Goal: Task Accomplishment & Management: Manage account settings

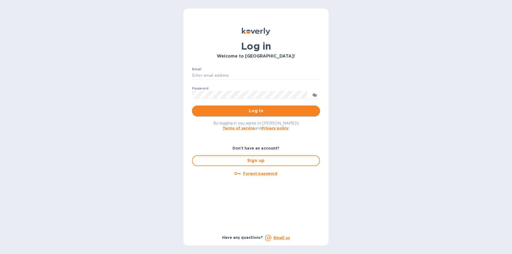
type input "[EMAIL_ADDRESS][DOMAIN_NAME]"
click at [297, 111] on span "Log in" at bounding box center [255, 111] width 119 height 6
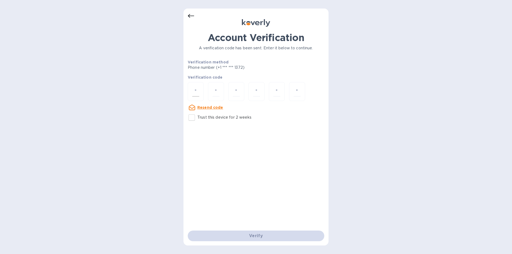
click at [195, 92] on input "number" at bounding box center [195, 92] width 7 height 10
type input "3"
type input "2"
type input "9"
type input "8"
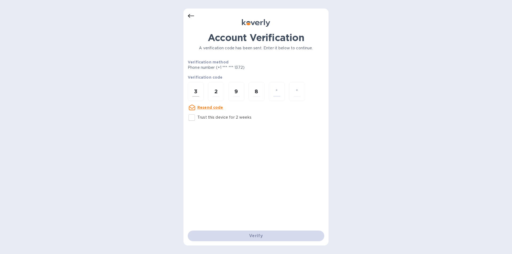
type input "2"
type input "5"
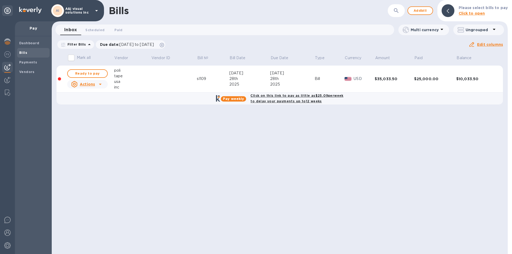
click at [7, 37] on div at bounding box center [7, 42] width 11 height 12
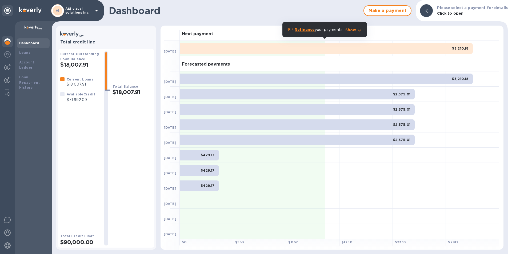
click at [31, 41] on b "Dashboard" at bounding box center [29, 43] width 20 height 4
click at [77, 10] on p "A&j visual solutions inc" at bounding box center [78, 10] width 27 height 7
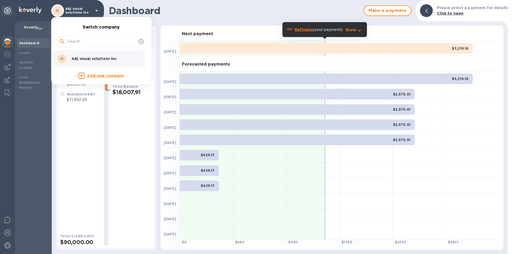
click at [9, 11] on div at bounding box center [256, 127] width 512 height 254
